Goal: Task Accomplishment & Management: Use online tool/utility

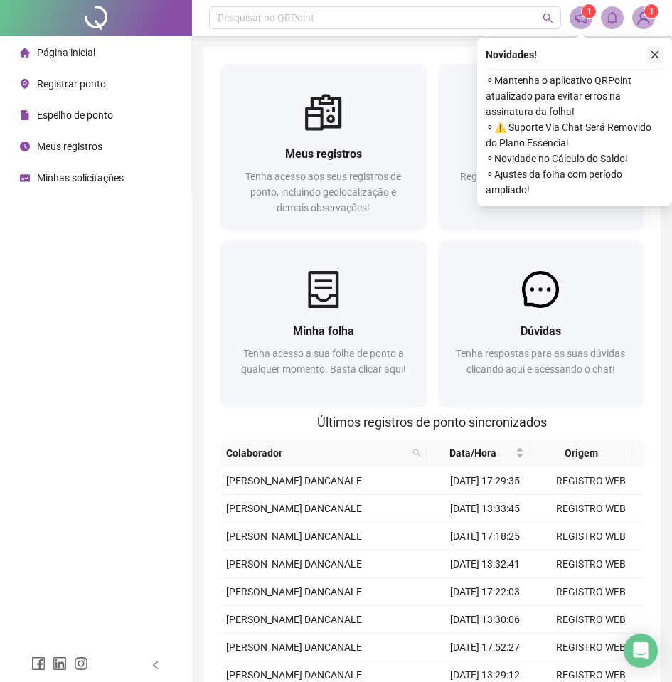
click at [650, 54] on icon "close" at bounding box center [655, 55] width 10 height 10
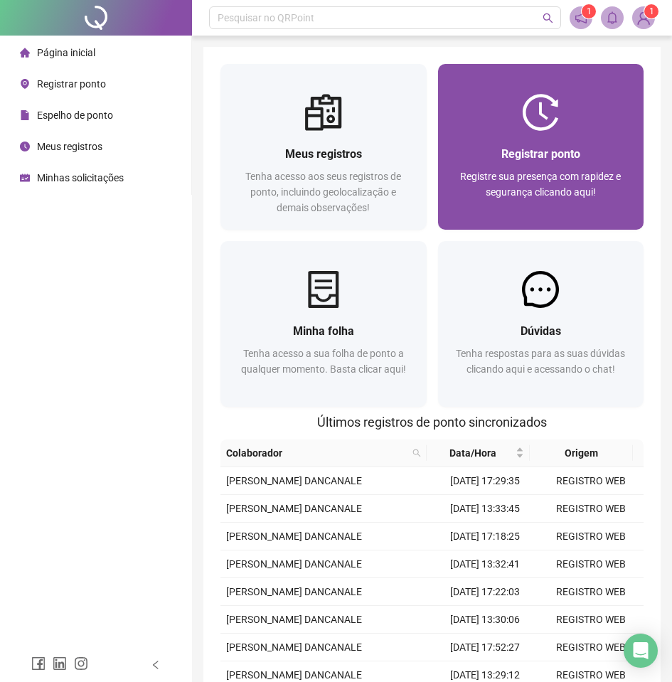
click at [552, 131] on div "Registrar ponto Registre sua presença com rapidez e segurança clicando aqui!" at bounding box center [541, 180] width 206 height 99
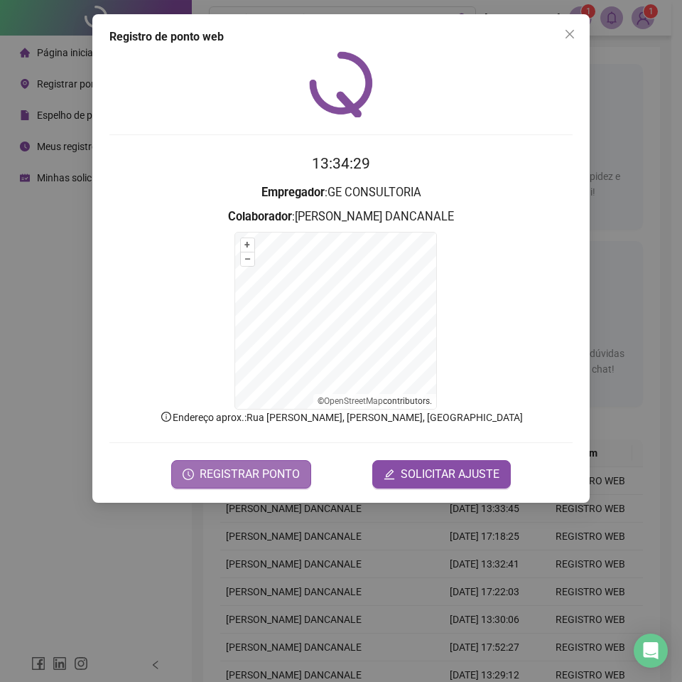
click at [201, 480] on span "REGISTRAR PONTO" at bounding box center [250, 474] width 100 height 17
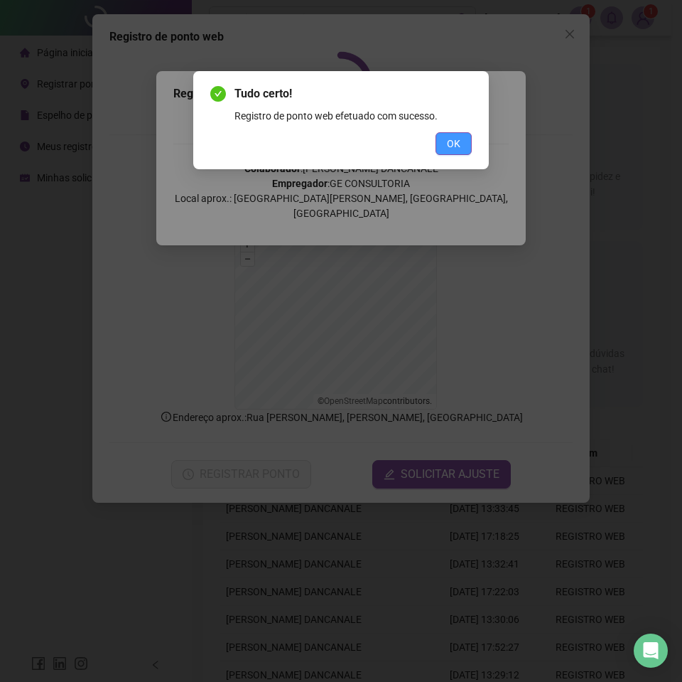
click at [463, 150] on button "OK" at bounding box center [454, 143] width 36 height 23
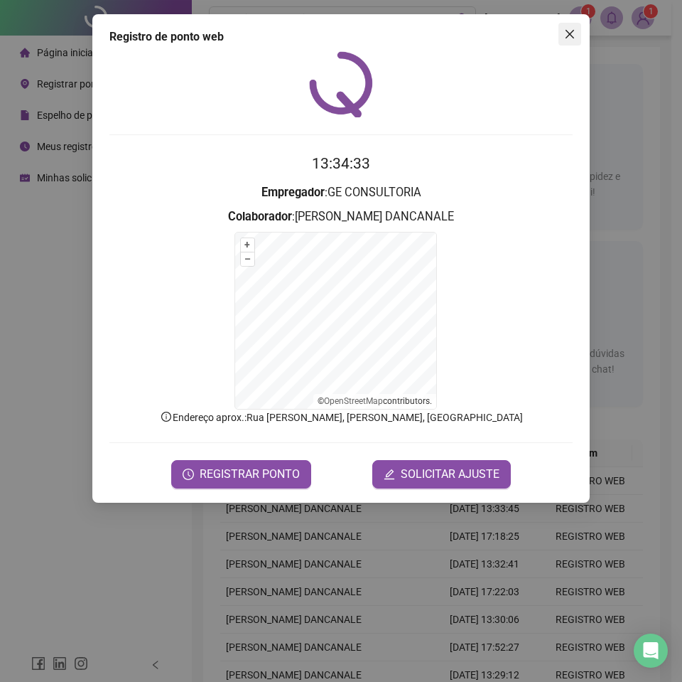
click at [567, 33] on icon "close" at bounding box center [569, 33] width 11 height 11
